Goal: Information Seeking & Learning: Find specific fact

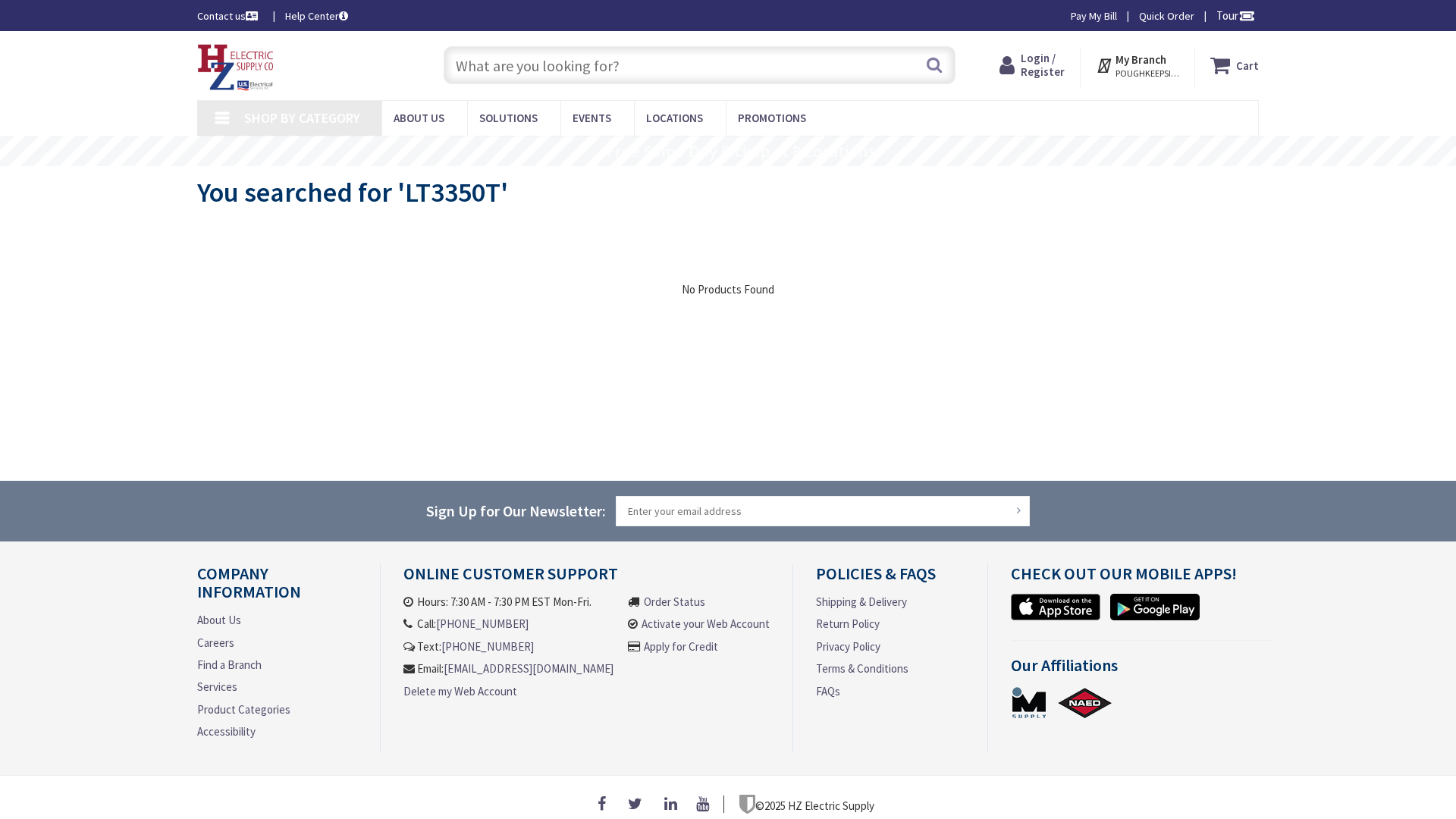
type input "Main Ave, Clifton, NJ 07014, USA"
